Goal: Navigation & Orientation: Understand site structure

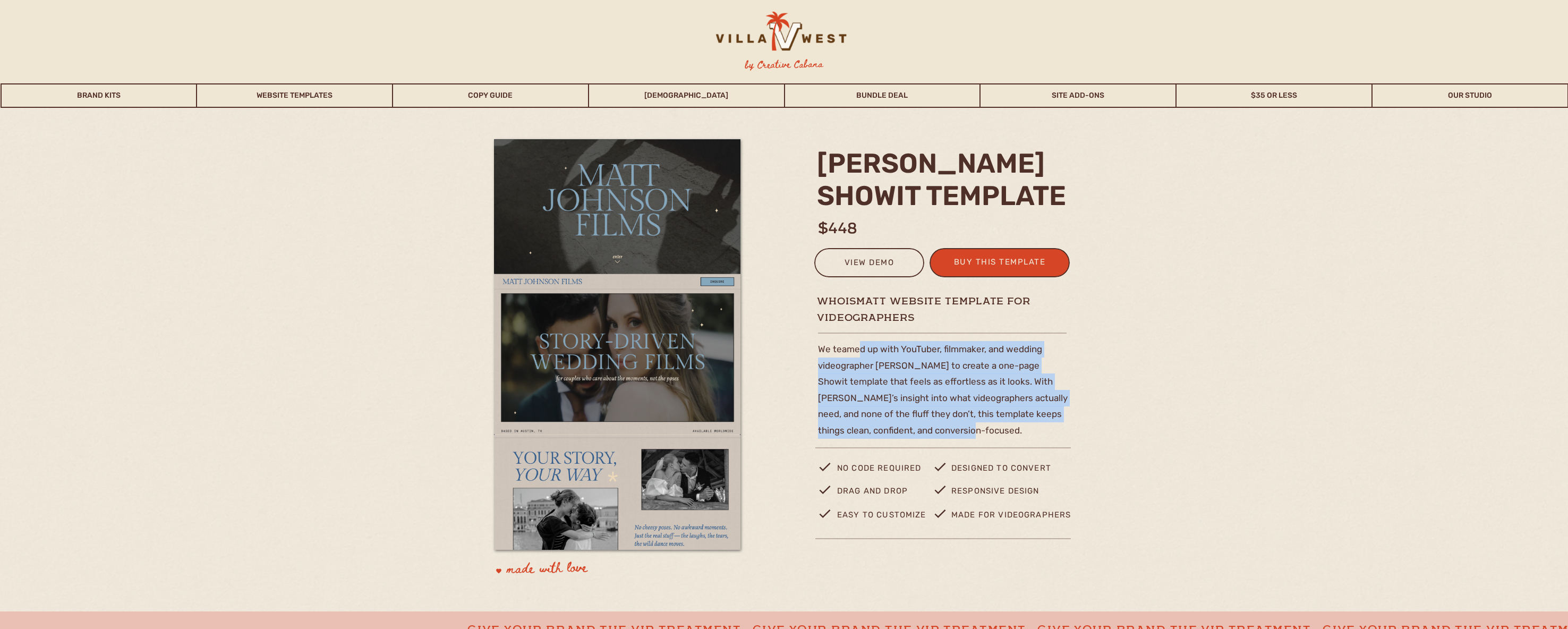
drag, startPoint x: 861, startPoint y: 346, endPoint x: 975, endPoint y: 426, distance: 139.3
click at [973, 432] on p "We teamed up with YouTuber, filmmaker, and wedding videographer [PERSON_NAME] t…" at bounding box center [944, 399] width 253 height 117
click at [973, 412] on p "We teamed up with YouTuber, filmmaker, and wedding videographer Matt Johnson to…" at bounding box center [944, 399] width 253 height 117
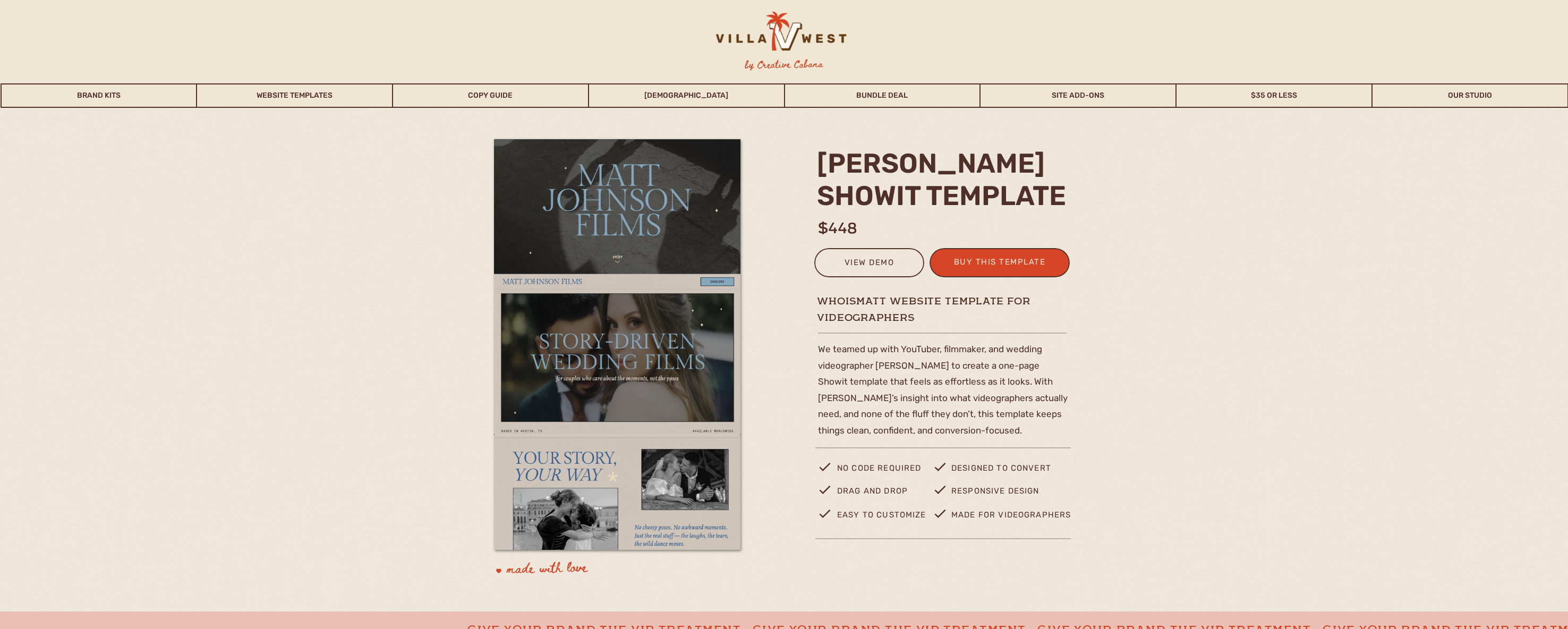
scroll to position [2, 0]
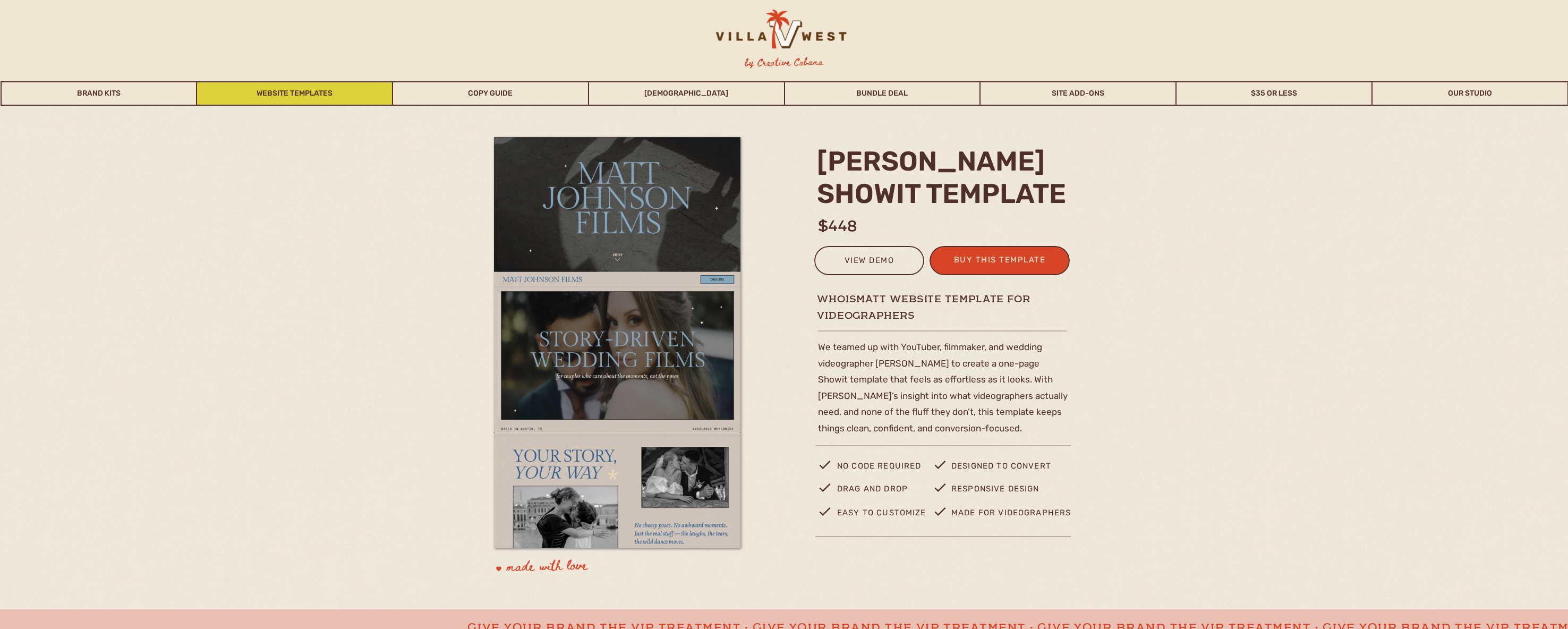
click at [265, 96] on link "Website Templates" at bounding box center [295, 94] width 195 height 24
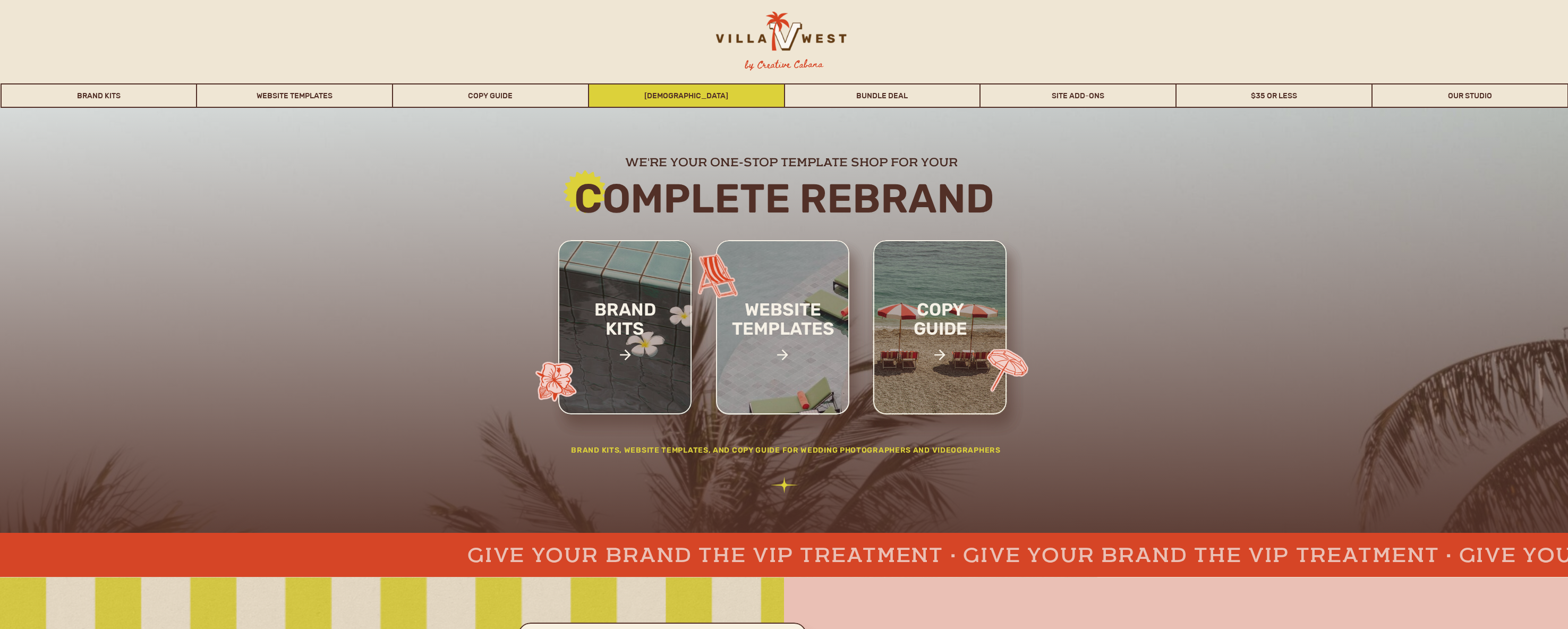
click at [707, 89] on link "[DEMOGRAPHIC_DATA]" at bounding box center [687, 96] width 195 height 24
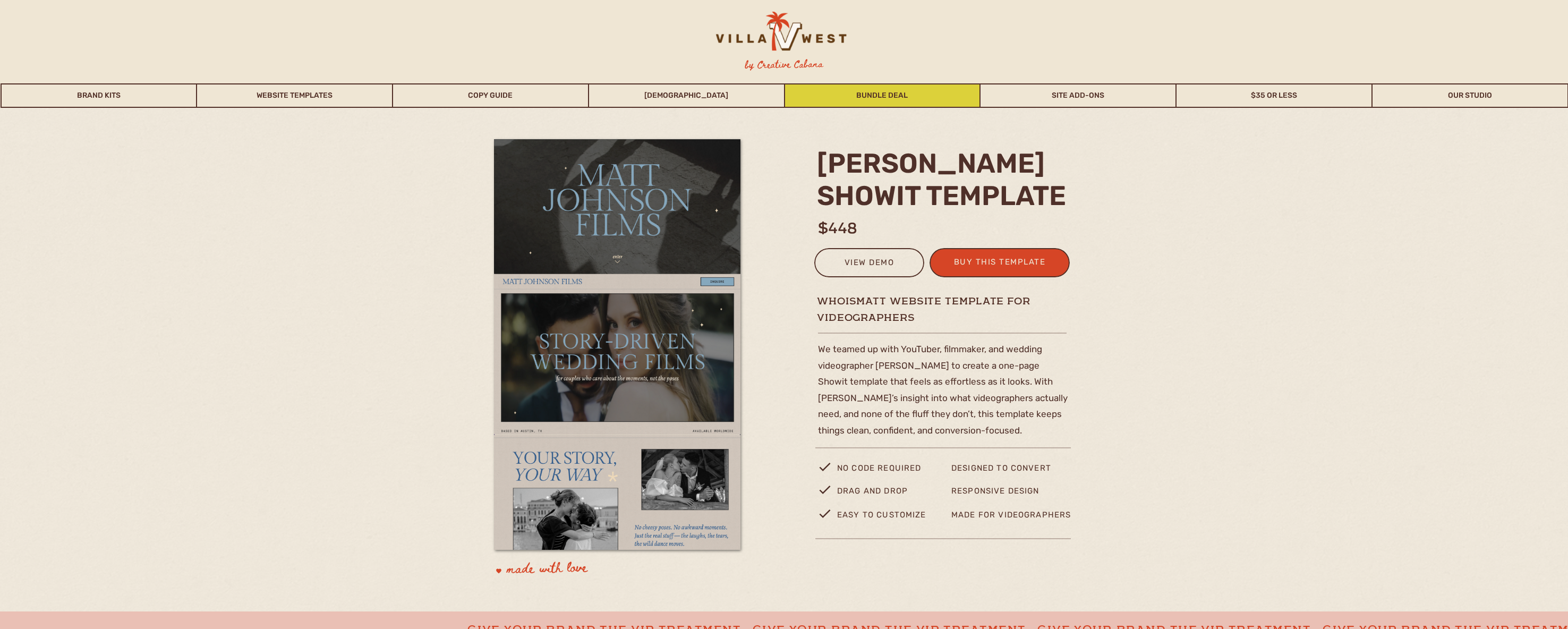
click at [849, 91] on link "Bundle Deal" at bounding box center [883, 96] width 195 height 24
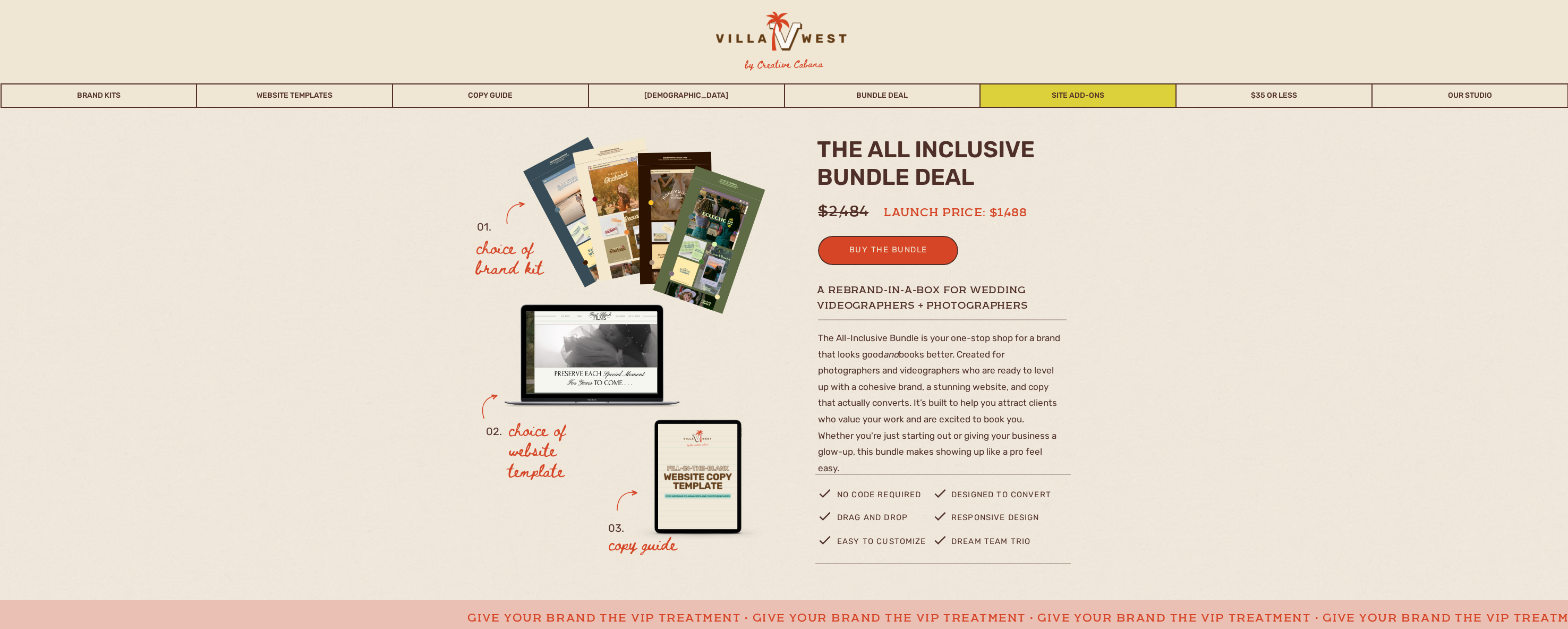
click at [1104, 96] on link "Site Add-Ons" at bounding box center [1078, 96] width 195 height 24
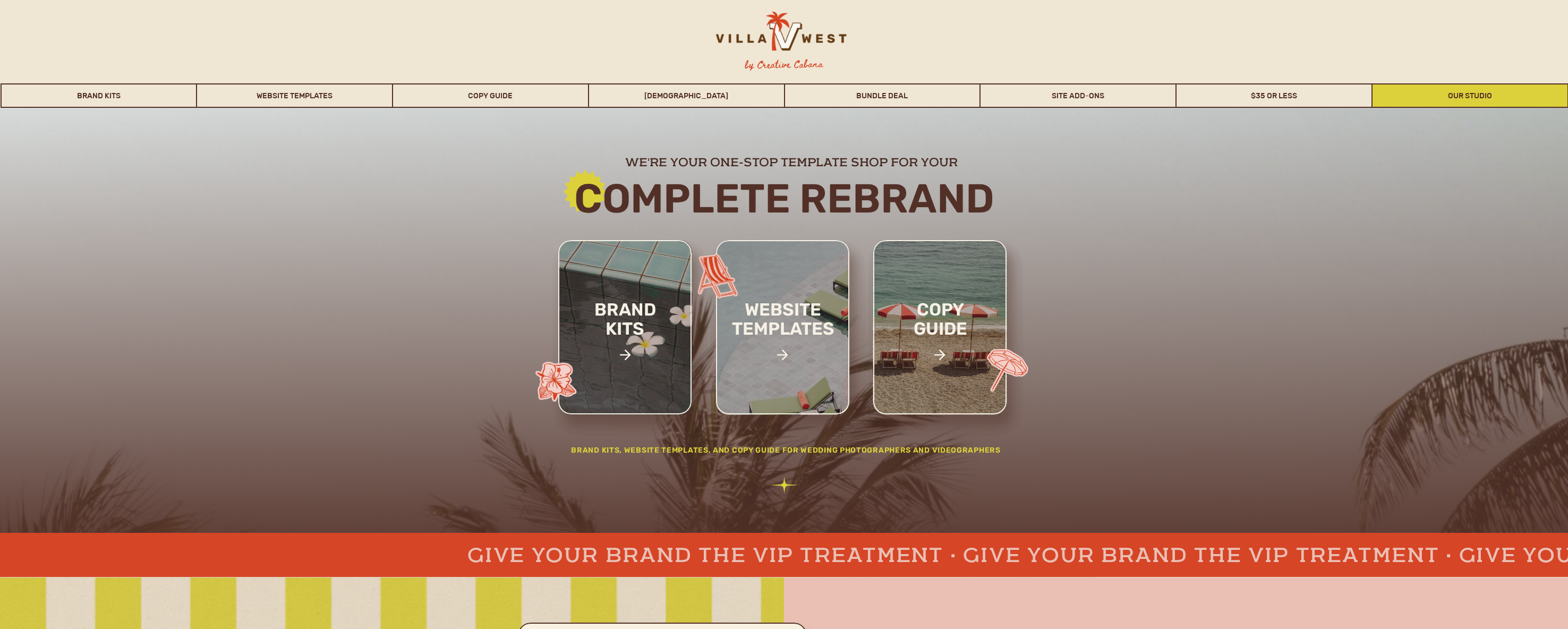
click at [1432, 93] on link "Our Studio" at bounding box center [1470, 96] width 195 height 24
